Goal: Task Accomplishment & Management: Use online tool/utility

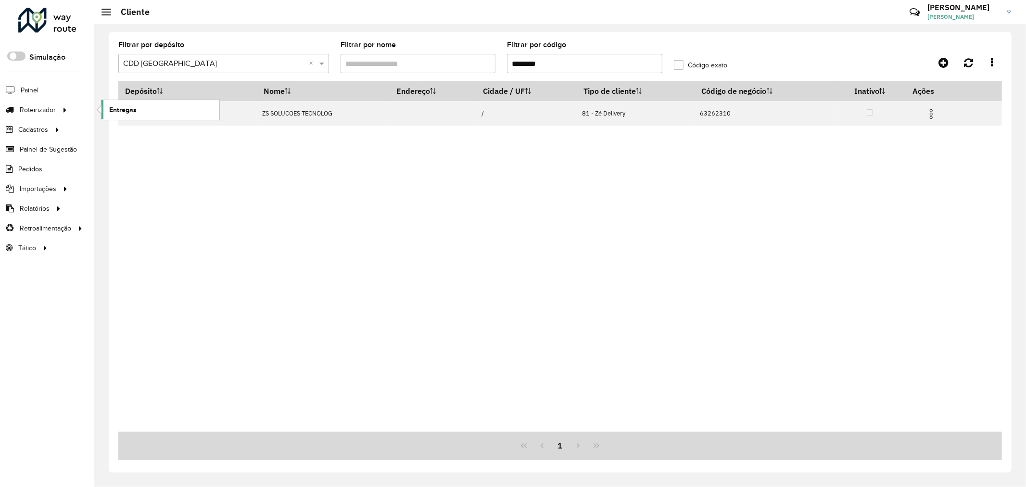
click at [113, 113] on span "Entregas" at bounding box center [122, 110] width 27 height 10
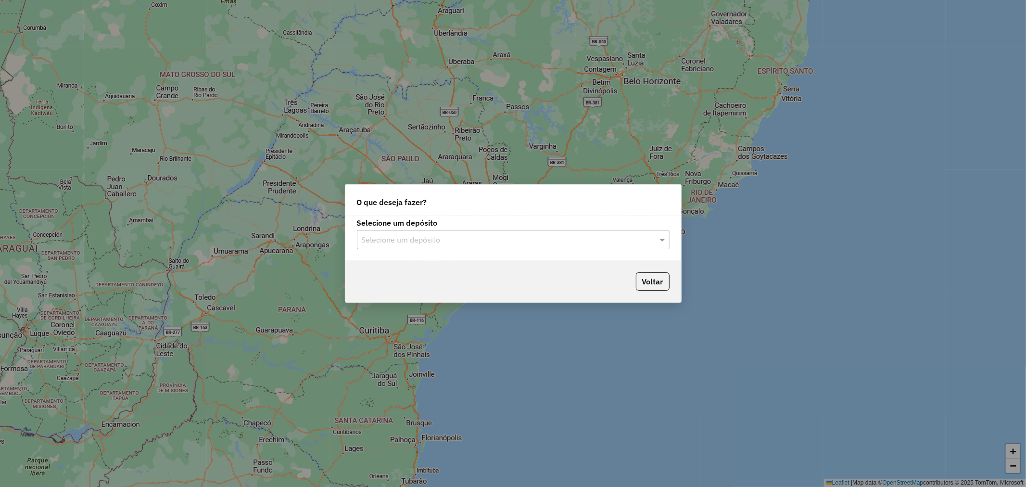
click at [599, 243] on input "text" at bounding box center [504, 240] width 284 height 12
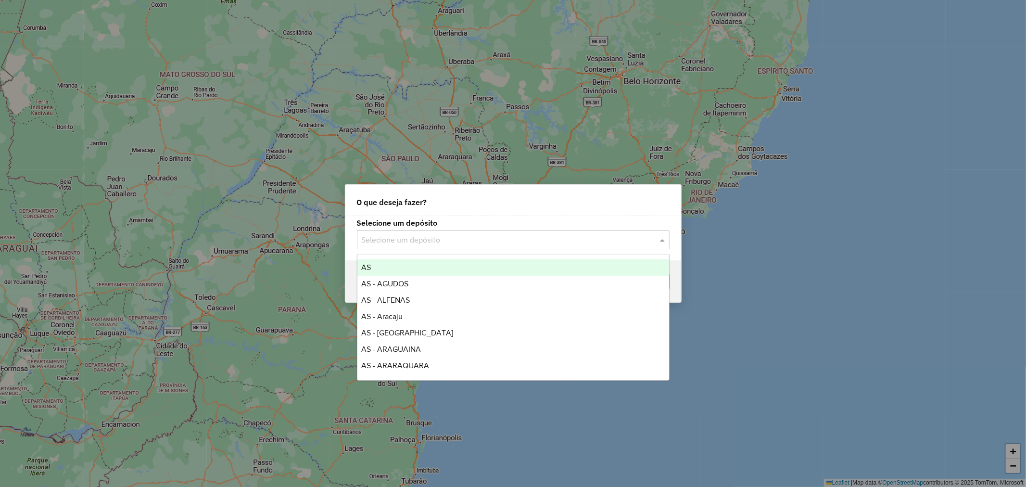
click at [489, 208] on div "O que deseja fazer?" at bounding box center [513, 200] width 336 height 31
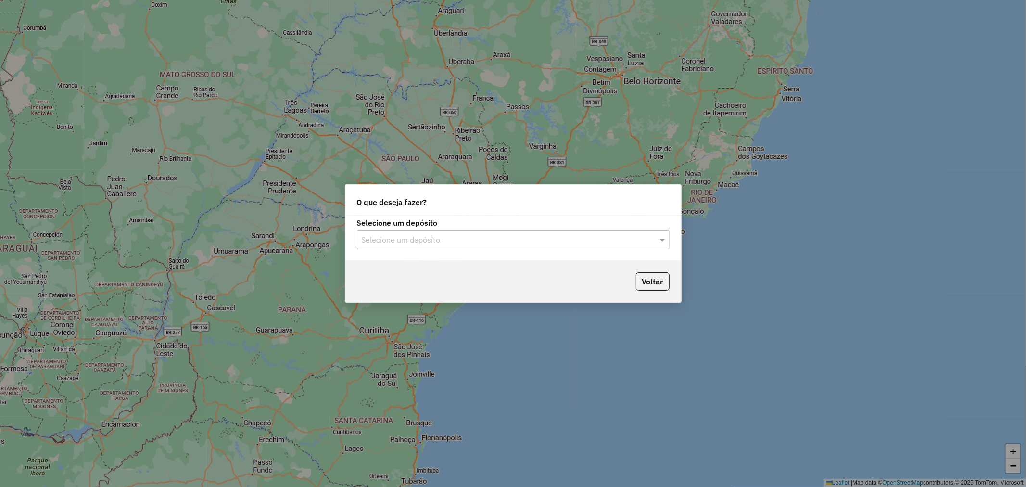
click at [496, 237] on input "text" at bounding box center [504, 240] width 284 height 12
